Goal: Task Accomplishment & Management: Manage account settings

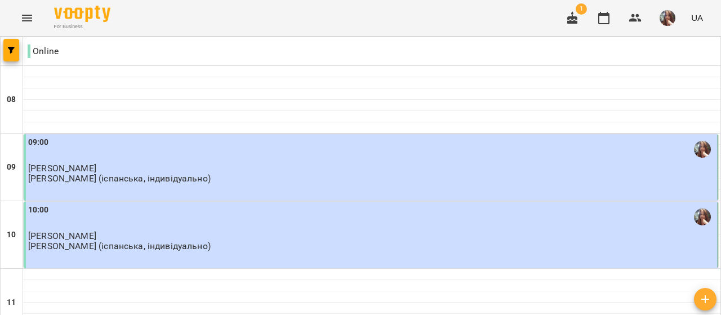
scroll to position [676, 0]
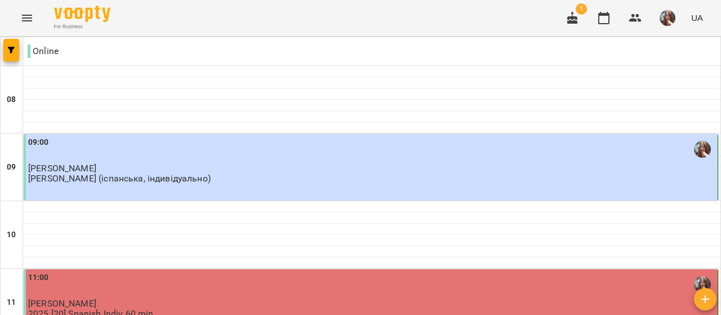
scroll to position [788, 0]
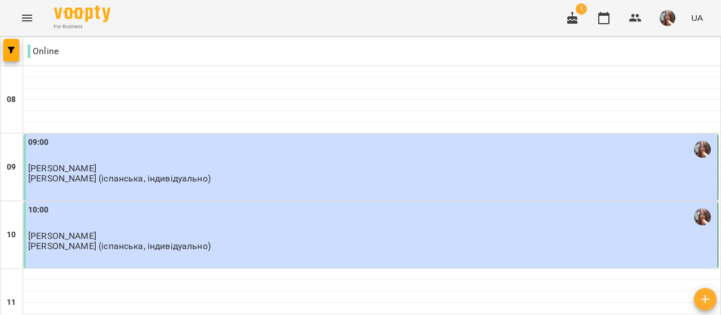
scroll to position [56, 0]
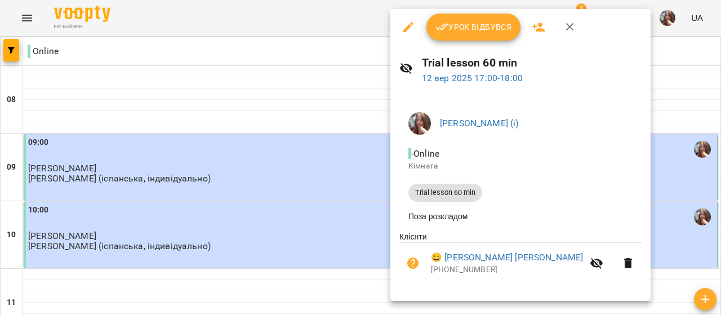
click at [484, 26] on span "Урок відбувся" at bounding box center [473, 27] width 77 height 14
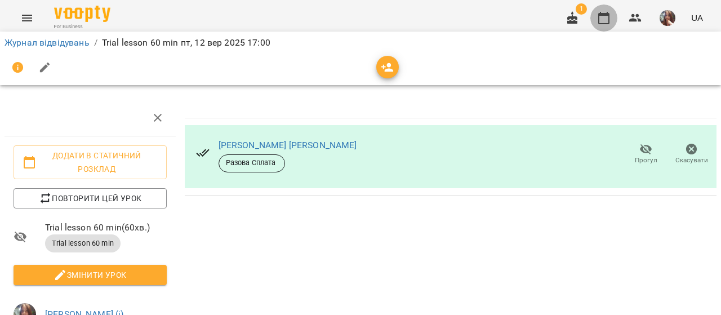
click at [606, 15] on icon "button" at bounding box center [603, 18] width 11 height 12
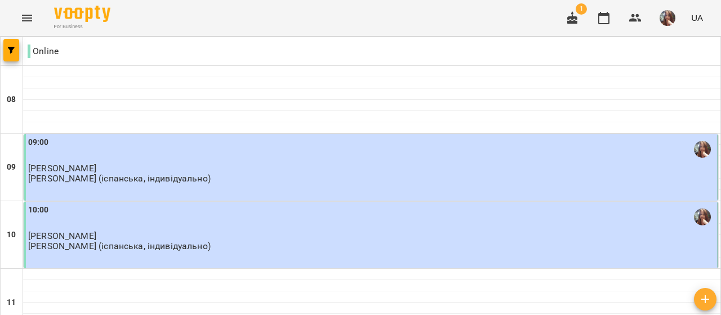
scroll to position [620, 0]
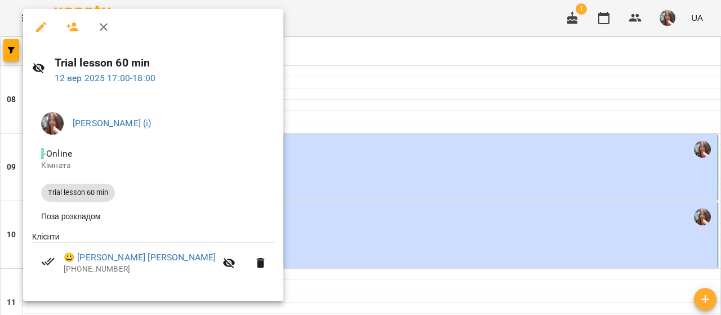
click at [289, 99] on div at bounding box center [360, 157] width 721 height 315
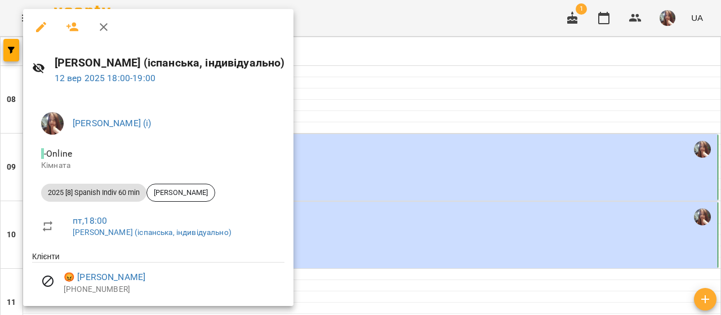
click at [326, 159] on div at bounding box center [360, 157] width 721 height 315
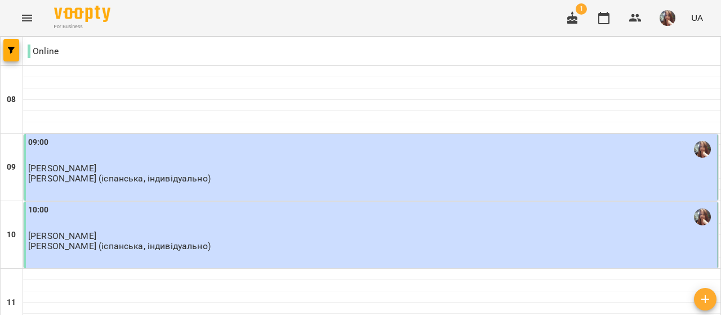
type input "**********"
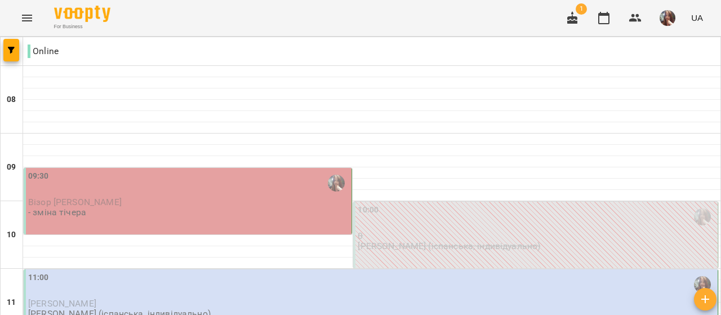
scroll to position [670, 0]
